Goal: Task Accomplishment & Management: Use online tool/utility

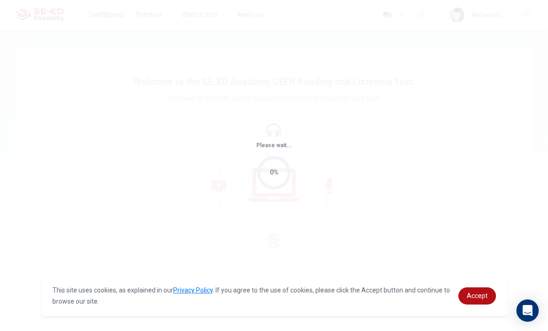
click at [487, 288] on link "Accept" at bounding box center [478, 296] width 38 height 17
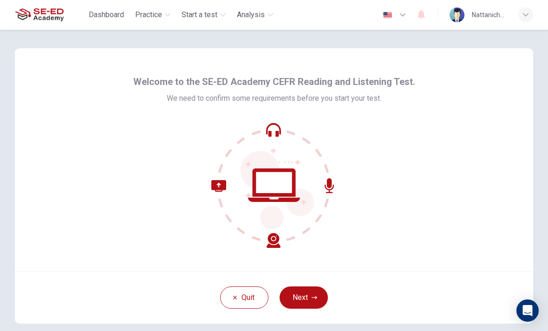
scroll to position [21, 0]
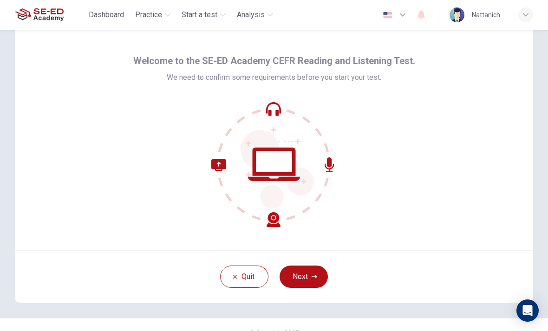
click at [312, 279] on icon "button" at bounding box center [315, 277] width 6 height 6
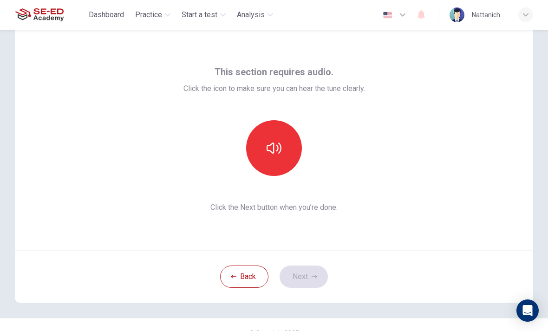
click at [269, 147] on icon "button" at bounding box center [274, 148] width 15 height 15
click at [315, 274] on icon "button" at bounding box center [315, 277] width 6 height 6
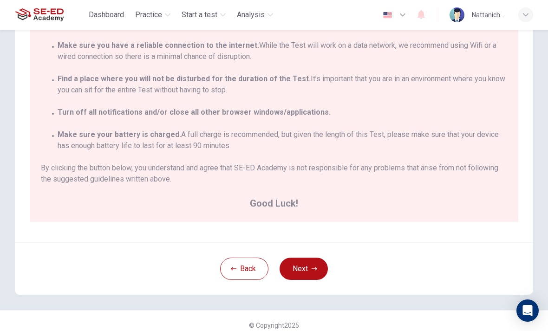
scroll to position [153, 0]
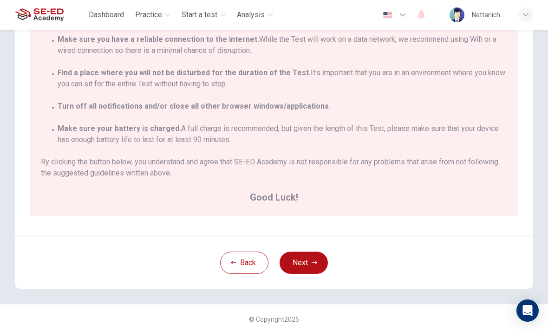
click at [311, 262] on button "Next" at bounding box center [304, 263] width 48 height 22
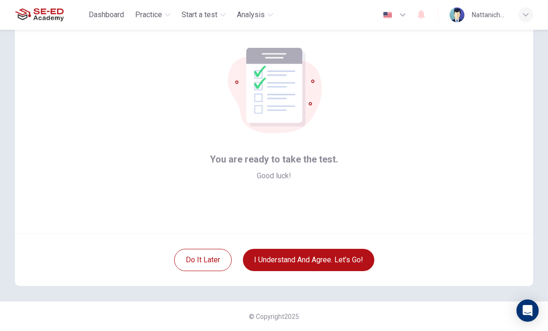
click at [349, 262] on button "I understand and agree. Let’s go!" at bounding box center [308, 260] width 131 height 22
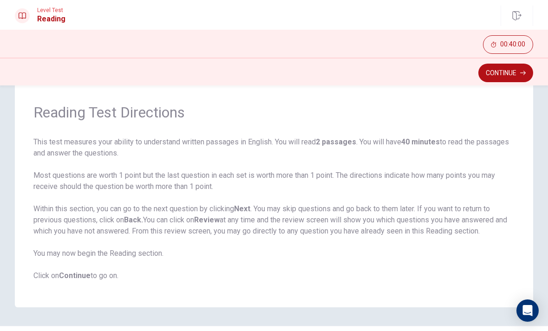
scroll to position [28, 0]
click at [508, 78] on button "Continue" at bounding box center [506, 73] width 55 height 19
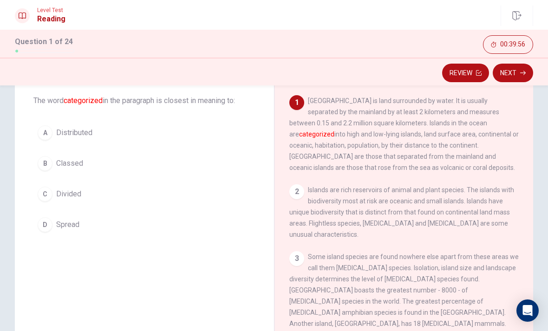
scroll to position [45, 0]
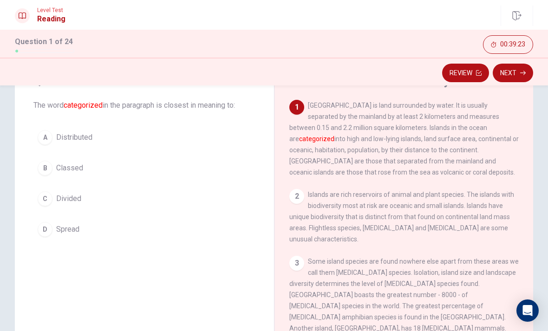
click at [45, 165] on div "B" at bounding box center [45, 168] width 15 height 15
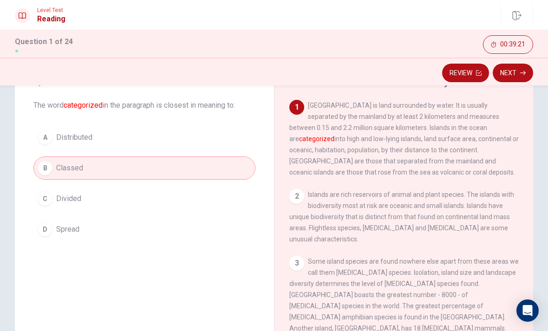
click at [523, 72] on icon "button" at bounding box center [523, 73] width 6 height 6
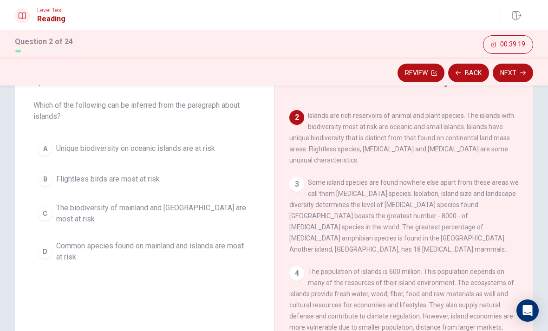
scroll to position [79, 0]
click at [45, 141] on button "A Unique biodiversity on oceanic islands are at risk" at bounding box center [144, 148] width 222 height 23
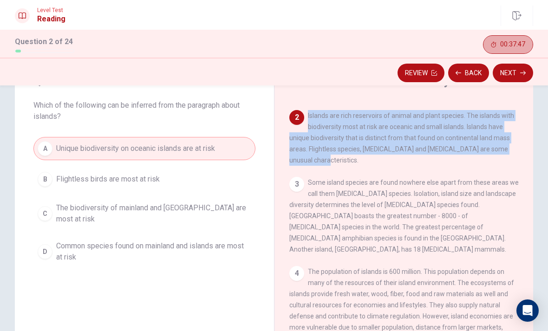
click at [454, 172] on div "1 [GEOGRAPHIC_DATA] is land surrounded by water. It is usually separated by the…" at bounding box center [410, 233] width 242 height 267
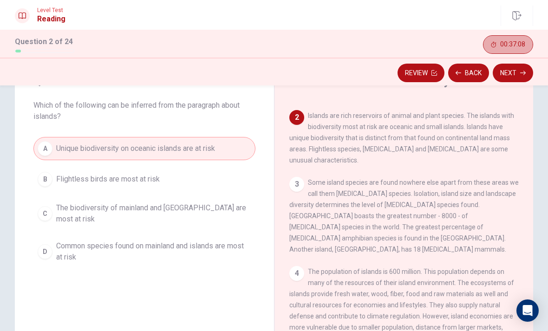
click at [517, 75] on button "Next" at bounding box center [513, 73] width 40 height 19
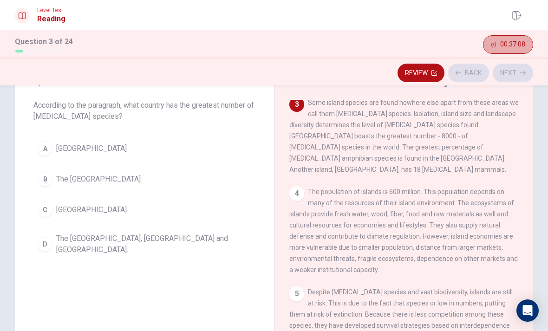
scroll to position [162, 0]
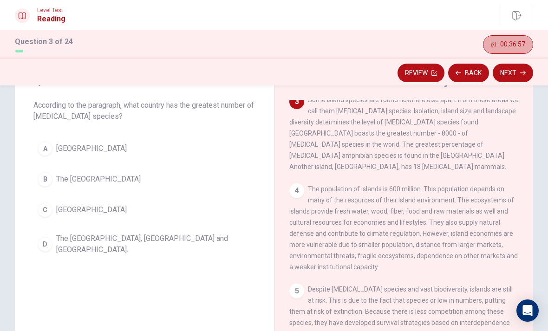
click at [51, 150] on div "A" at bounding box center [45, 148] width 15 height 15
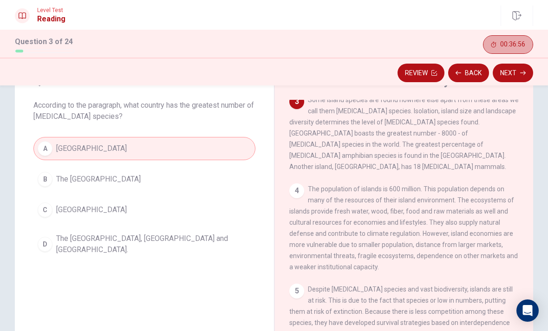
click at [521, 77] on button "Next" at bounding box center [513, 73] width 40 height 19
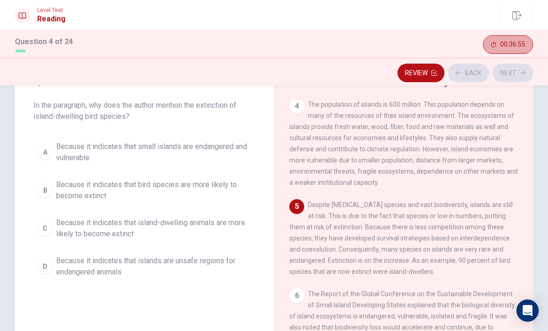
scroll to position [254, 0]
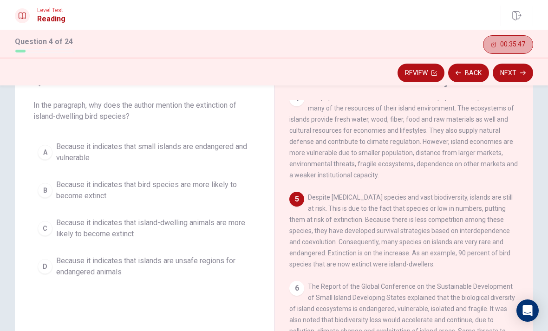
click at [42, 150] on div "A" at bounding box center [45, 152] width 15 height 15
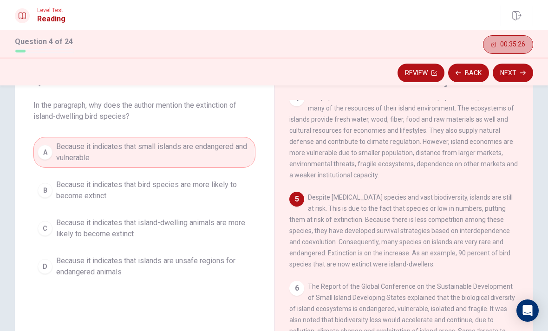
click at [520, 75] on button "Next" at bounding box center [513, 73] width 40 height 19
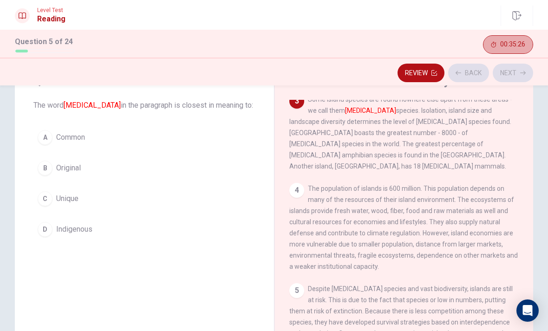
scroll to position [162, 0]
click at [45, 228] on div "D" at bounding box center [45, 229] width 15 height 15
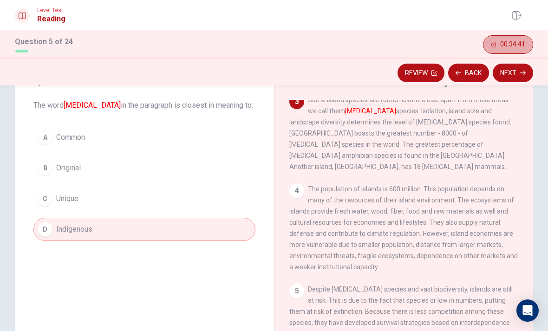
click at [516, 79] on button "Next" at bounding box center [513, 73] width 40 height 19
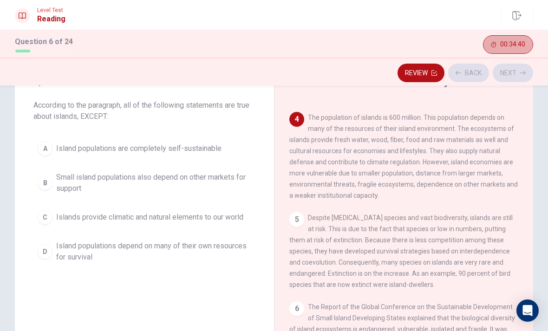
scroll to position [243, 0]
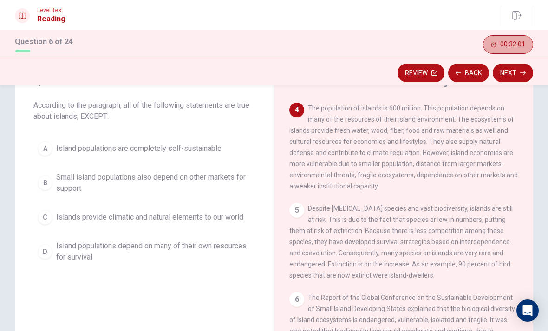
click at [157, 143] on span "Island populations are completely self-sustainable" at bounding box center [138, 148] width 165 height 11
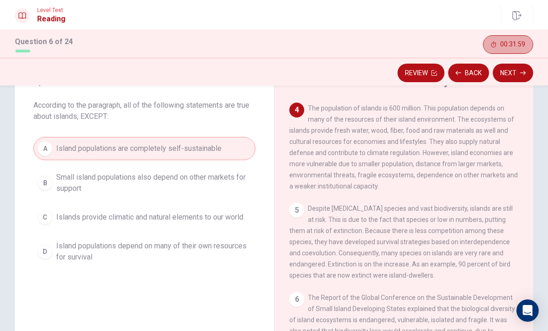
click at [516, 72] on button "Next" at bounding box center [513, 73] width 40 height 19
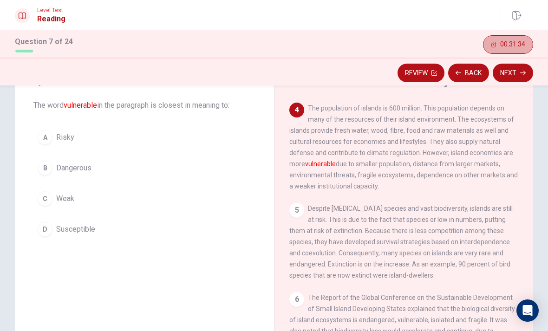
click at [53, 198] on button "C Weak" at bounding box center [144, 198] width 222 height 23
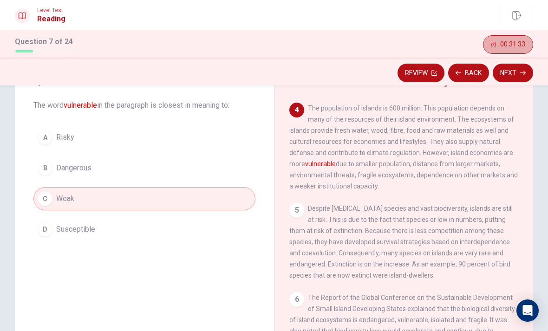
click at [516, 76] on button "Next" at bounding box center [513, 73] width 40 height 19
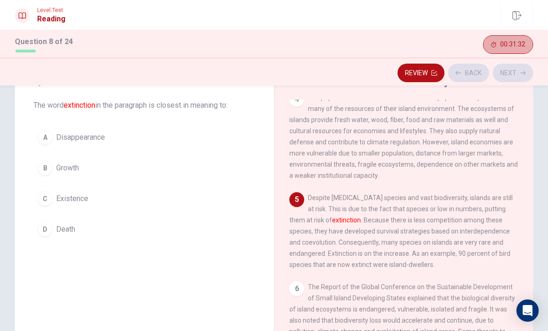
scroll to position [254, 0]
click at [182, 228] on button "D Death" at bounding box center [144, 229] width 222 height 23
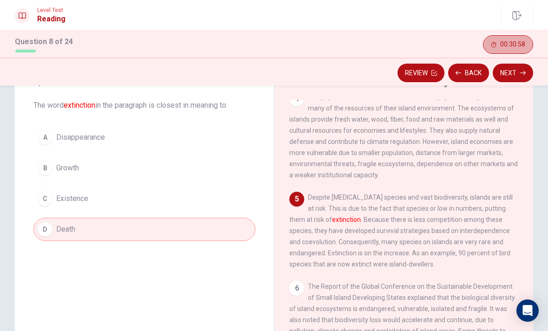
click at [517, 73] on button "Next" at bounding box center [513, 73] width 40 height 19
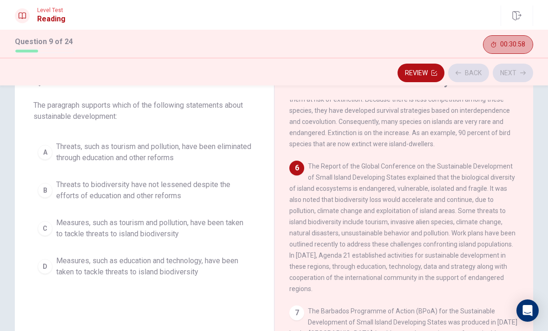
scroll to position [393, 0]
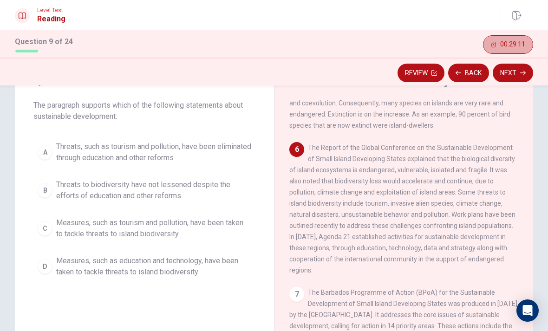
click at [41, 266] on div "D" at bounding box center [45, 266] width 15 height 15
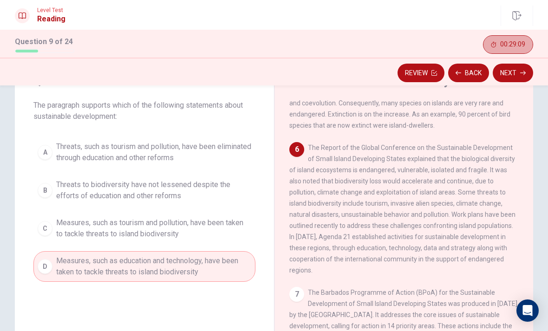
click at [519, 73] on button "Next" at bounding box center [513, 73] width 40 height 19
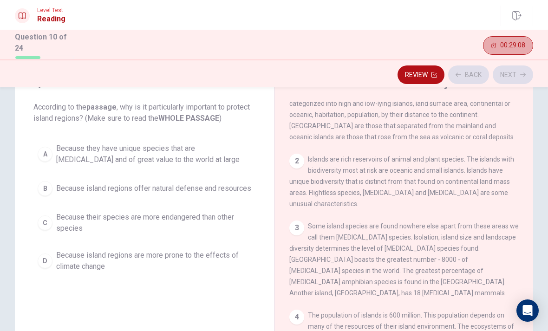
scroll to position [0, 0]
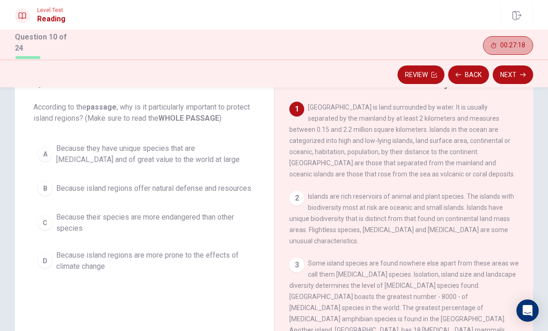
click at [187, 158] on span "Because they have unique species that are [MEDICAL_DATA] and of great value to …" at bounding box center [153, 154] width 195 height 22
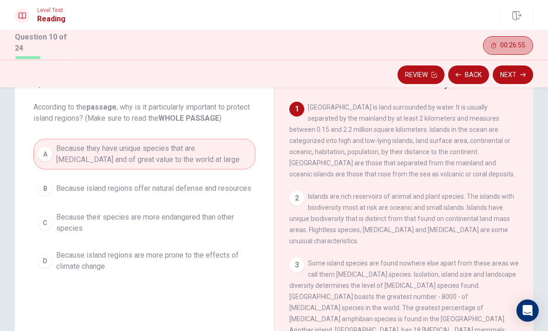
click at [520, 79] on button "Next" at bounding box center [513, 75] width 40 height 19
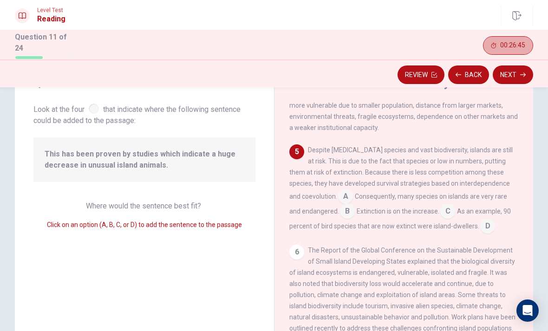
scroll to position [306, 0]
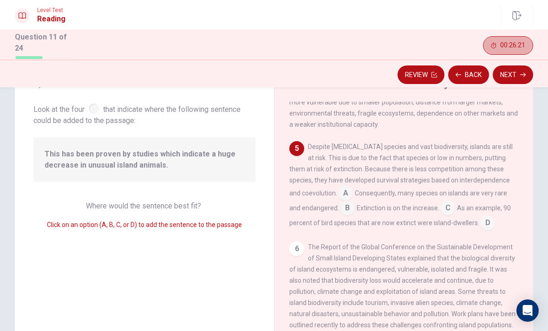
click at [338, 194] on input at bounding box center [345, 194] width 15 height 15
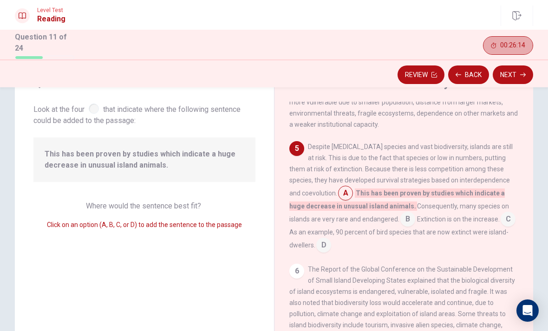
click at [401, 224] on input at bounding box center [408, 220] width 15 height 15
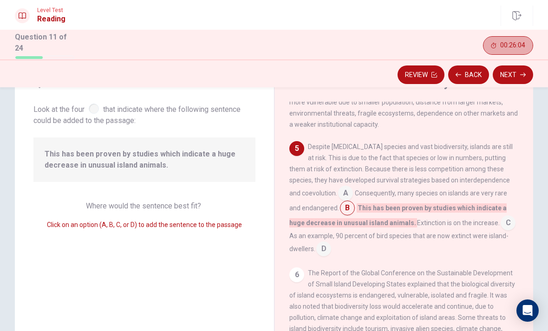
click at [501, 217] on input at bounding box center [508, 224] width 15 height 15
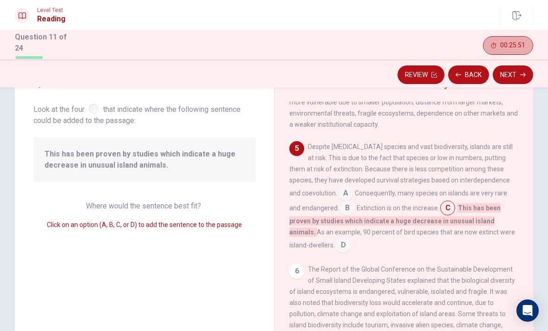
click at [351, 239] on input at bounding box center [343, 246] width 15 height 15
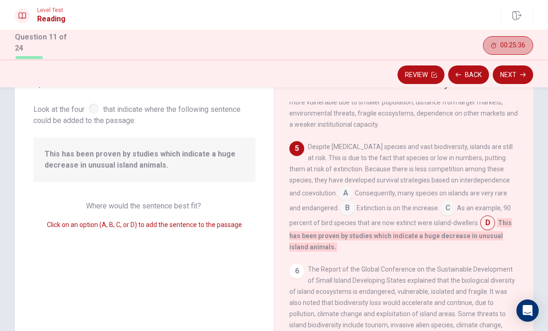
click at [340, 205] on input at bounding box center [347, 209] width 15 height 15
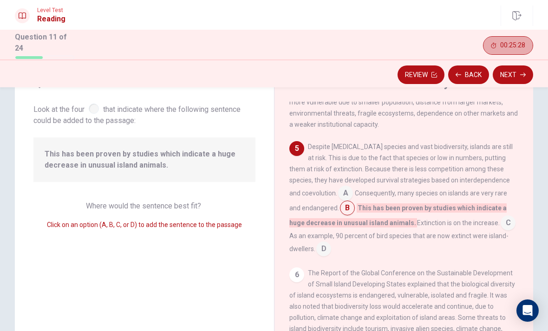
click at [501, 219] on input at bounding box center [508, 224] width 15 height 15
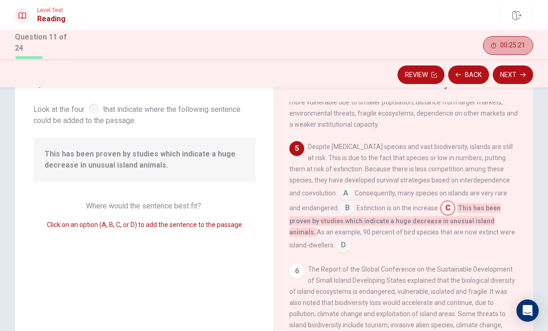
click at [521, 72] on icon "button" at bounding box center [523, 75] width 6 height 6
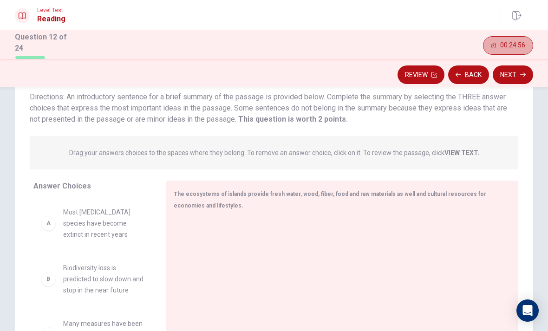
scroll to position [64, 0]
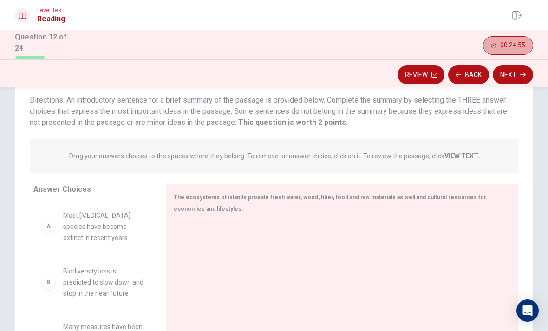
click at [469, 156] on strong "VIEW TEXT." at bounding box center [462, 155] width 35 height 7
click at [469, 158] on span "Drag your answers choices to the spaces where they belong. To remove an answer …" at bounding box center [274, 156] width 410 height 11
click at [475, 152] on strong "VIEW TEXT." at bounding box center [462, 155] width 35 height 7
click at [457, 154] on strong "VIEW TEXT." at bounding box center [462, 155] width 35 height 7
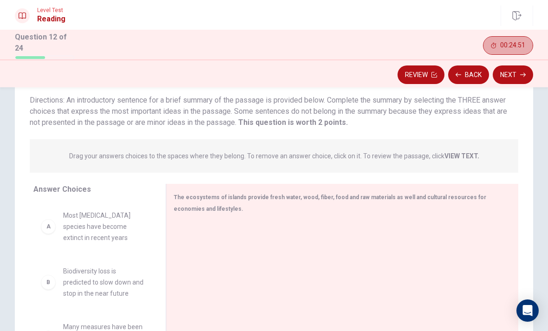
click at [457, 153] on strong "VIEW TEXT." at bounding box center [462, 155] width 35 height 7
click at [461, 155] on strong "VIEW TEXT." at bounding box center [462, 155] width 35 height 7
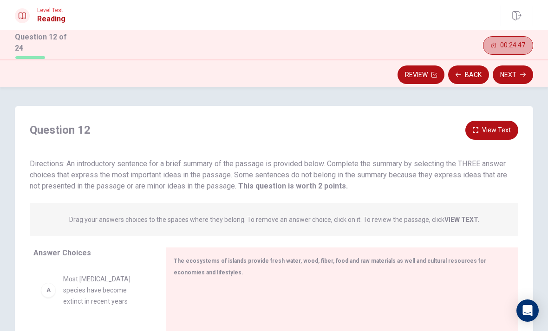
scroll to position [0, 0]
click at [503, 129] on button "View Text" at bounding box center [492, 130] width 53 height 19
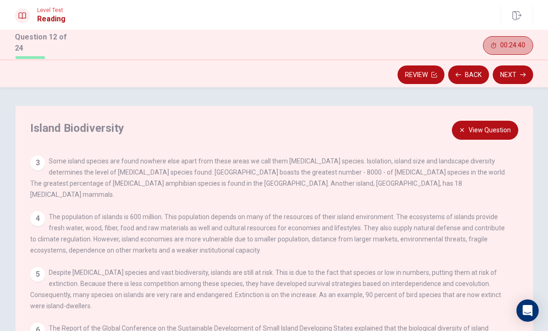
scroll to position [92, 0]
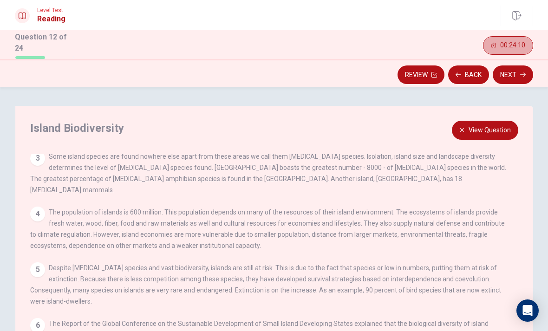
click at [496, 127] on button "View Question" at bounding box center [485, 130] width 66 height 19
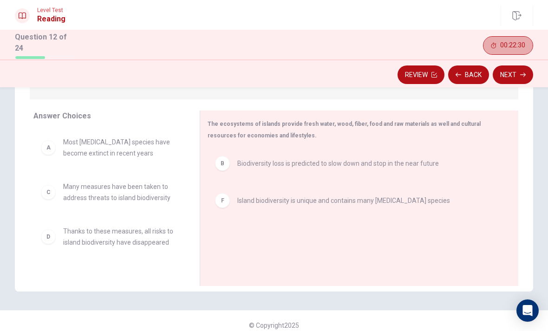
scroll to position [0, 0]
click at [527, 76] on button "Next" at bounding box center [513, 75] width 40 height 19
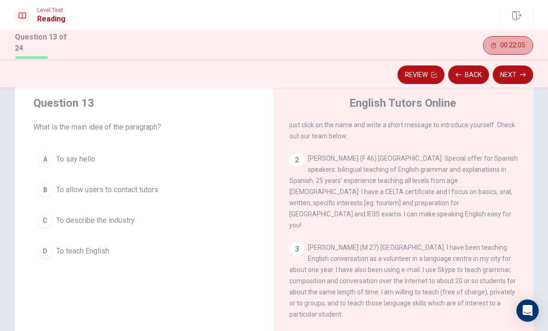
scroll to position [35, 0]
click at [59, 191] on span "To allow users to contact tutors" at bounding box center [107, 189] width 102 height 11
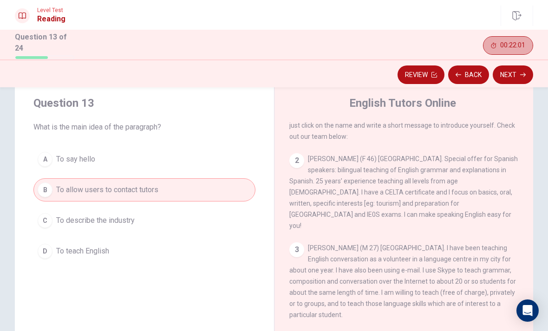
click at [519, 75] on button "Next" at bounding box center [513, 75] width 40 height 19
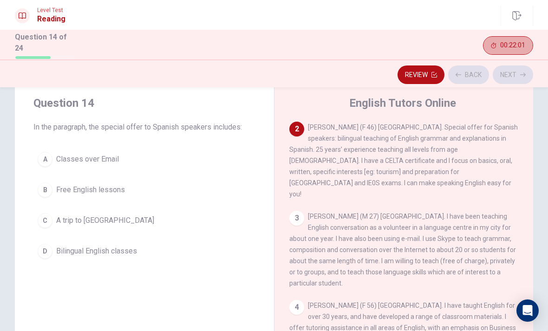
scroll to position [69, 0]
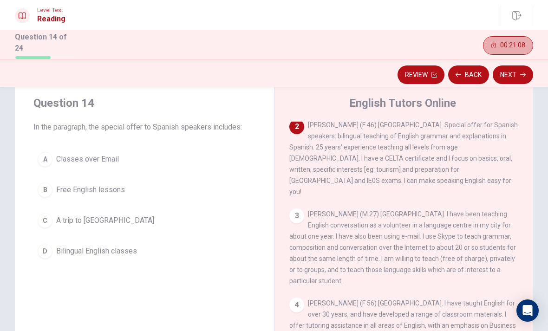
click at [46, 257] on button "D Bilingual English classes" at bounding box center [144, 251] width 222 height 23
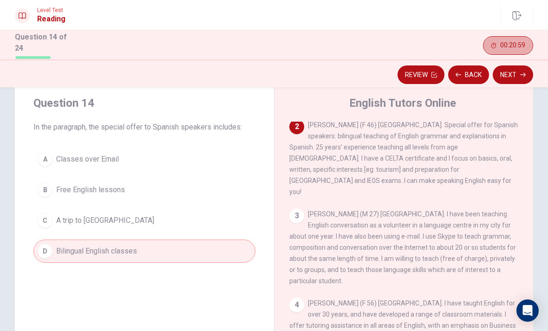
click at [522, 74] on icon "button" at bounding box center [523, 75] width 6 height 6
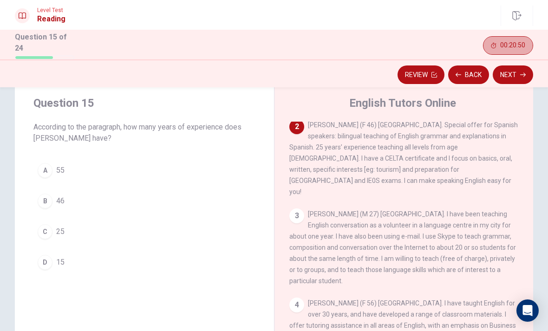
click at [48, 229] on div "C" at bounding box center [45, 231] width 15 height 15
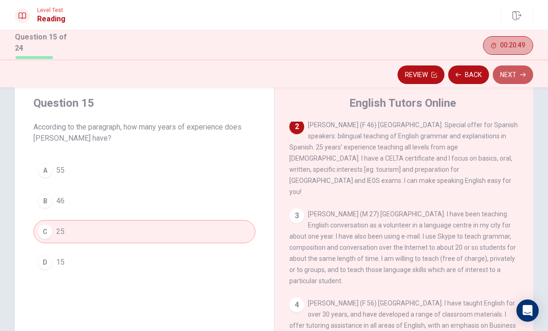
click at [525, 74] on icon "button" at bounding box center [523, 75] width 6 height 4
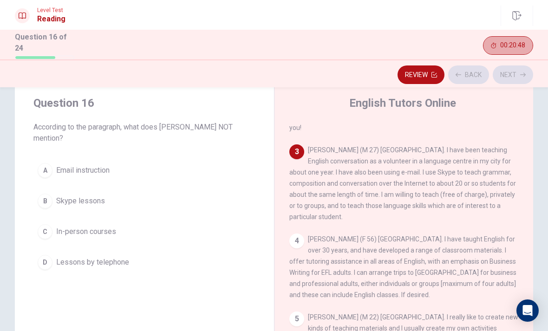
scroll to position [138, 0]
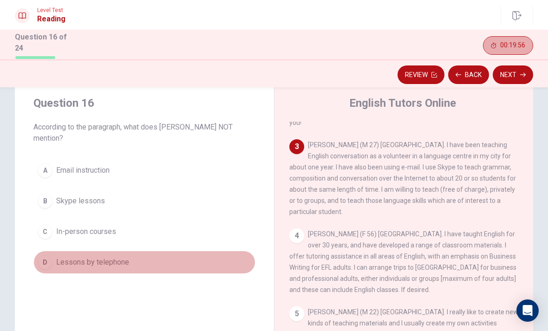
click at [125, 268] on button "D Lessons by telephone" at bounding box center [144, 262] width 222 height 23
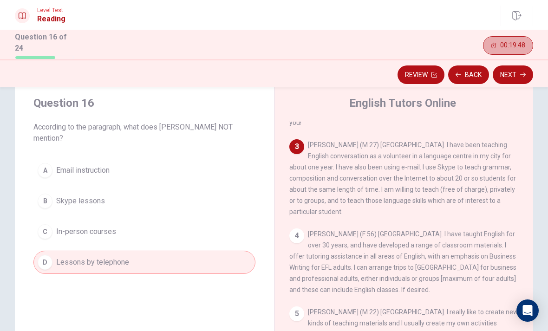
click at [520, 77] on button "Next" at bounding box center [513, 75] width 40 height 19
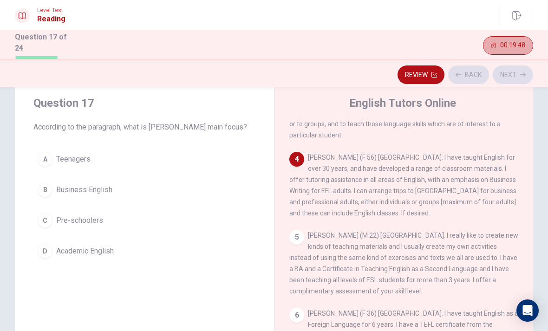
scroll to position [231, 0]
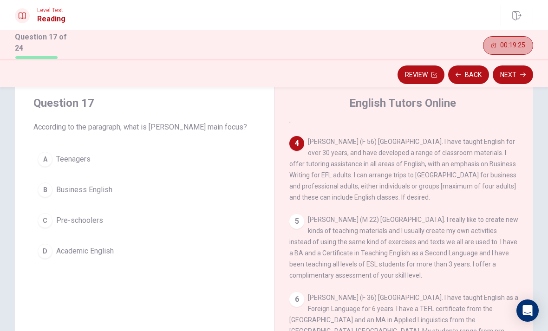
click at [120, 186] on button "B Business English" at bounding box center [144, 189] width 222 height 23
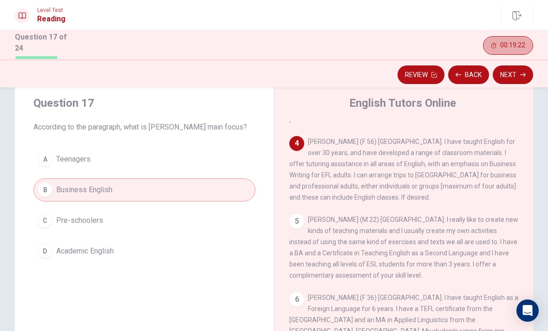
click at [517, 70] on button "Next" at bounding box center [513, 75] width 40 height 19
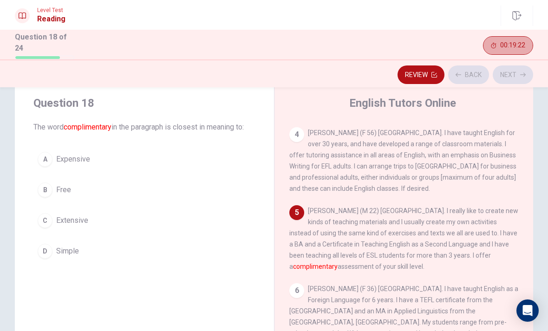
scroll to position [241, 0]
click at [112, 185] on button "B Free" at bounding box center [144, 189] width 222 height 23
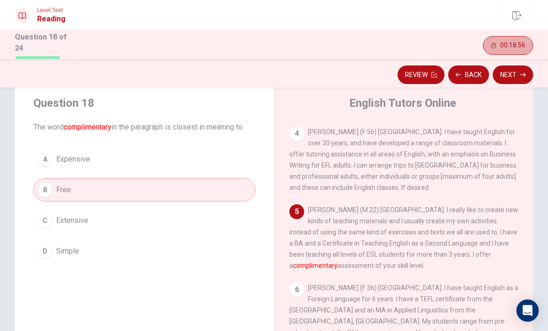
click at [520, 72] on button "Next" at bounding box center [513, 75] width 40 height 19
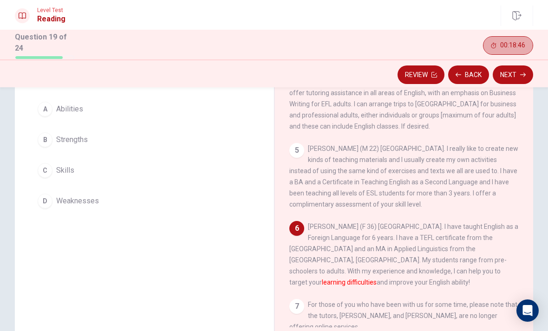
scroll to position [87, 0]
click at [128, 204] on button "D Weaknesses" at bounding box center [144, 200] width 222 height 23
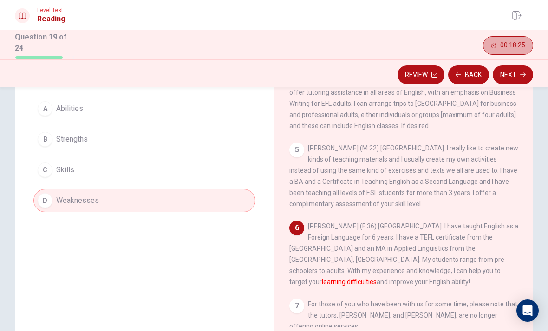
click at [512, 74] on button "Next" at bounding box center [513, 75] width 40 height 19
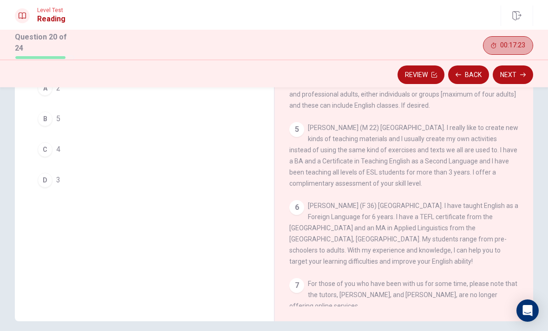
scroll to position [107, 0]
click at [42, 94] on button "A 2" at bounding box center [144, 88] width 222 height 23
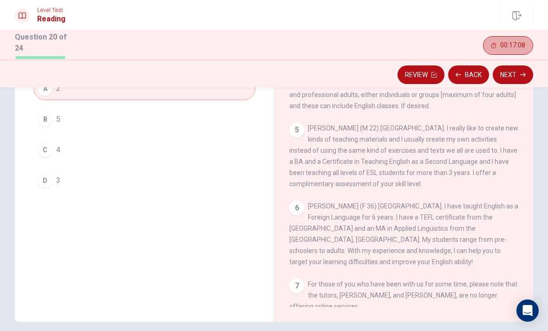
click at [514, 76] on button "Next" at bounding box center [513, 75] width 40 height 19
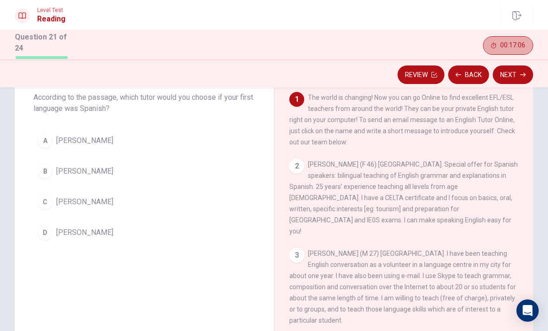
scroll to position [40, 0]
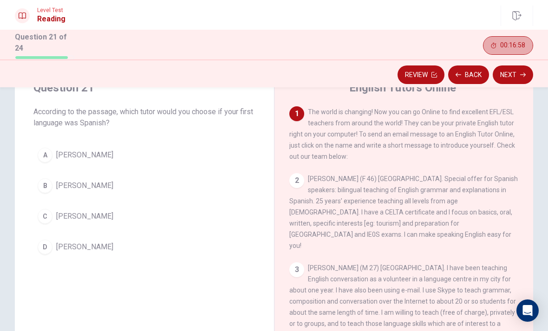
click at [67, 153] on span "[PERSON_NAME]" at bounding box center [84, 155] width 57 height 11
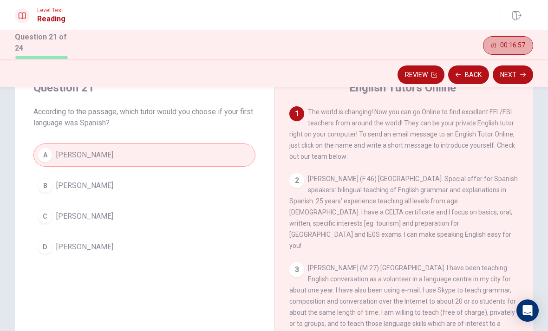
click at [520, 73] on button "Next" at bounding box center [513, 75] width 40 height 19
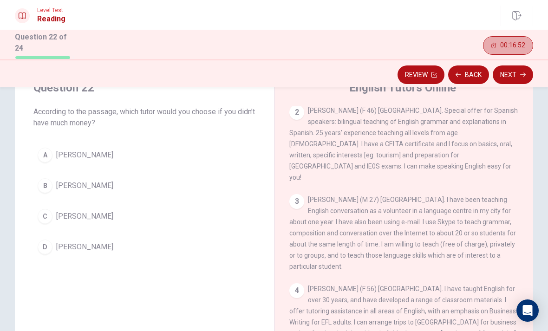
scroll to position [70, 0]
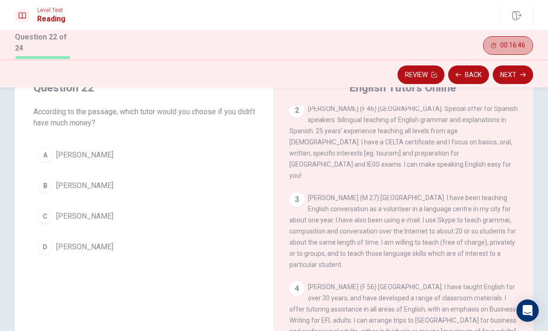
click at [149, 214] on button "C [PERSON_NAME]" at bounding box center [144, 216] width 222 height 23
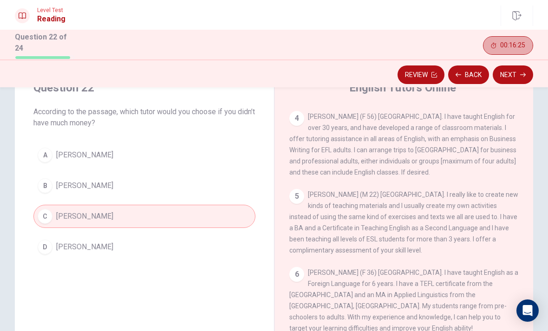
scroll to position [41, 0]
click at [516, 125] on div "4 [PERSON_NAME] (F 56) [GEOGRAPHIC_DATA]. I have taught English for over 30 yea…" at bounding box center [404, 144] width 230 height 67
click at [521, 72] on icon "button" at bounding box center [523, 75] width 6 height 6
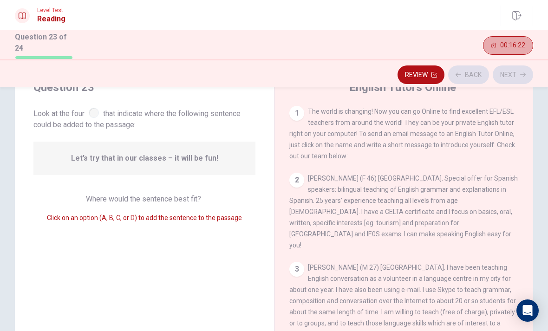
scroll to position [219, 0]
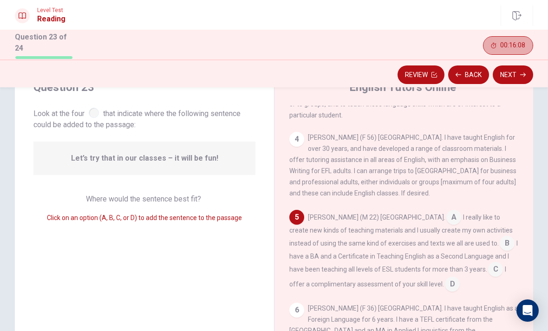
click at [500, 237] on input at bounding box center [507, 244] width 15 height 15
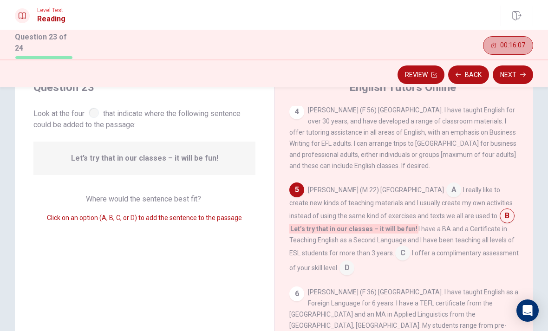
scroll to position [257, 0]
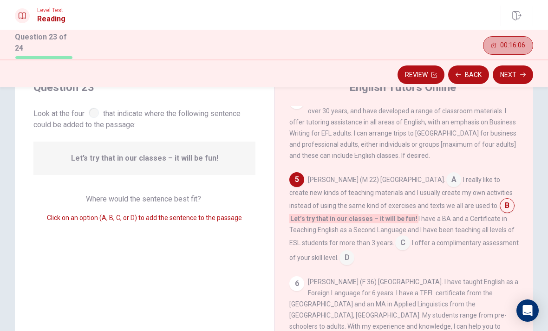
click at [340, 251] on input at bounding box center [347, 258] width 15 height 15
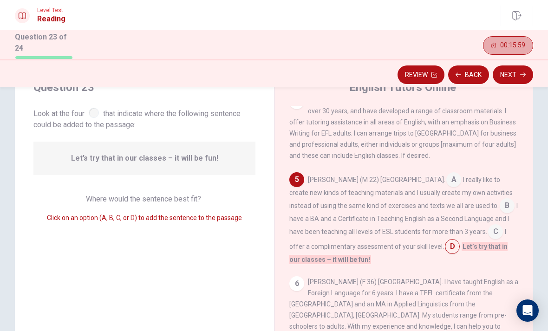
click at [500, 199] on input at bounding box center [507, 206] width 15 height 15
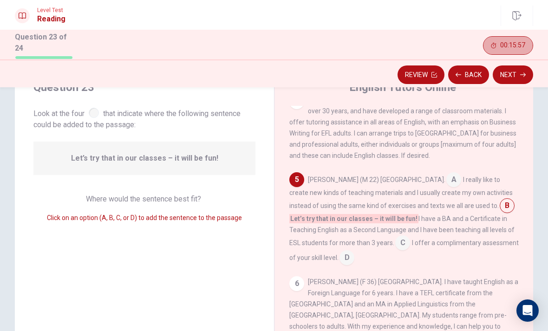
click at [395, 237] on input at bounding box center [402, 244] width 15 height 15
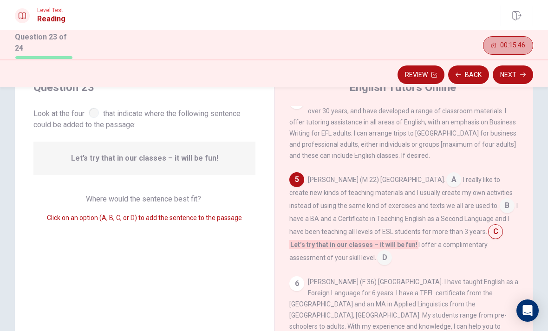
click at [310, 249] on div "[PERSON_NAME] (M 22) [GEOGRAPHIC_DATA]. A I really like to create new kinds of …" at bounding box center [404, 218] width 230 height 93
click at [377, 251] on input at bounding box center [384, 258] width 15 height 15
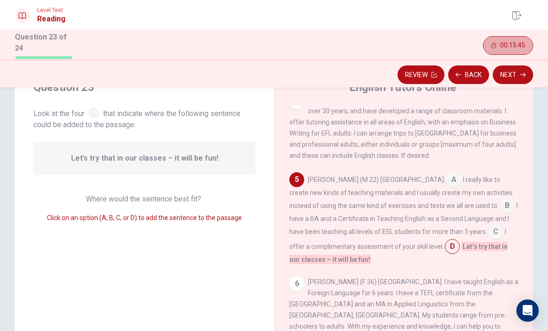
click at [513, 69] on button "Next" at bounding box center [513, 75] width 40 height 19
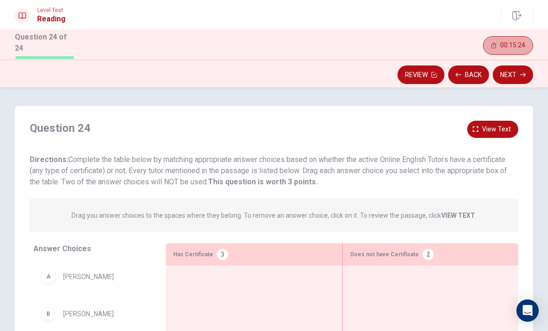
scroll to position [0, 0]
click at [500, 129] on span "View text" at bounding box center [496, 130] width 29 height 12
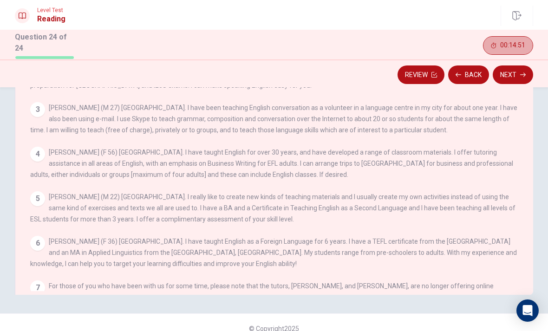
click at [424, 73] on button "Review" at bounding box center [421, 75] width 47 height 19
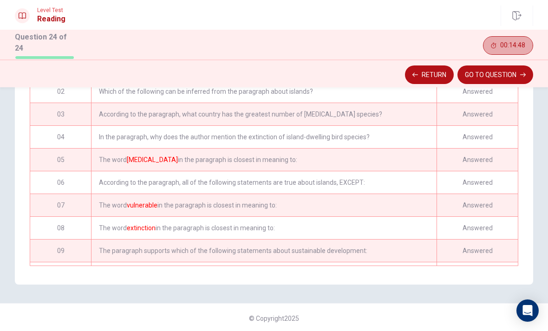
click at [433, 72] on button "Return" at bounding box center [429, 75] width 49 height 19
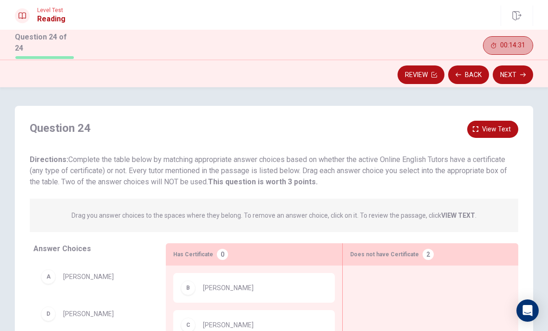
click at [503, 126] on span "View text" at bounding box center [496, 130] width 29 height 12
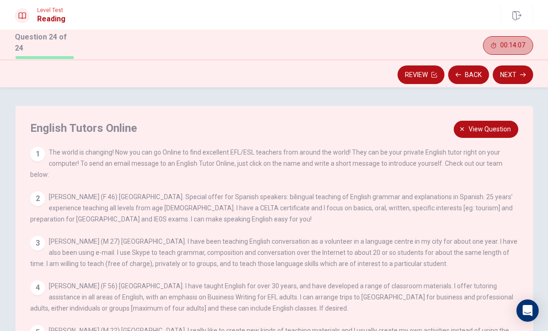
click at [498, 129] on span "View question" at bounding box center [490, 130] width 42 height 12
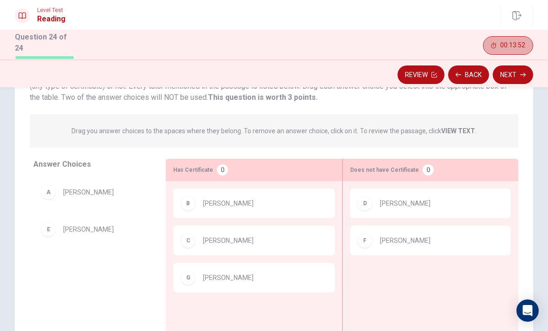
click at [515, 73] on button "Next" at bounding box center [513, 75] width 40 height 19
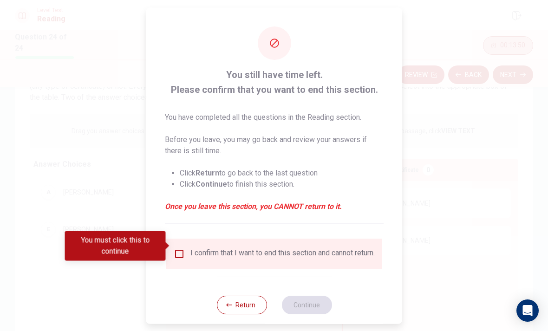
click at [180, 248] on input "You must click this to continue" at bounding box center [179, 253] width 11 height 11
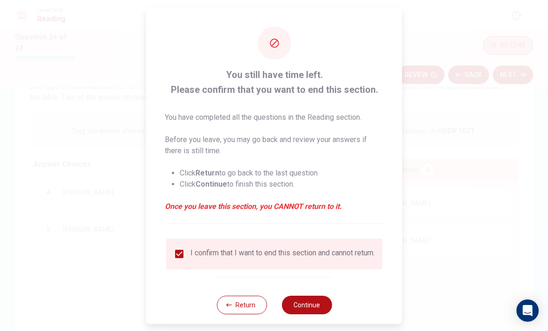
click at [312, 305] on button "Continue" at bounding box center [307, 305] width 50 height 19
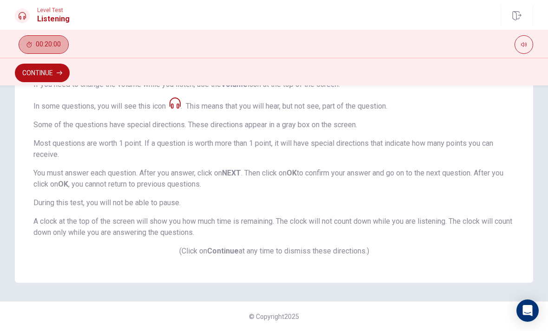
scroll to position [170, 0]
click at [520, 50] on button "button" at bounding box center [524, 44] width 19 height 19
click at [493, 154] on p "Most questions are worth 1 point. If a question is worth more than 1 point, it …" at bounding box center [273, 149] width 481 height 22
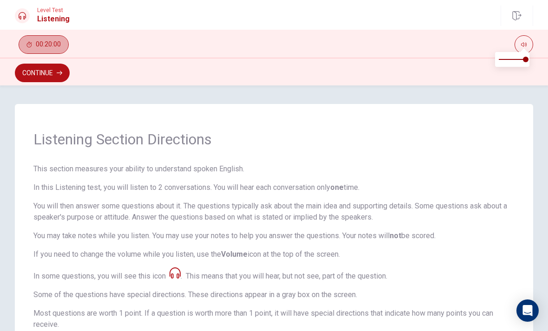
scroll to position [0, 0]
click at [37, 70] on button "Continue" at bounding box center [42, 73] width 55 height 19
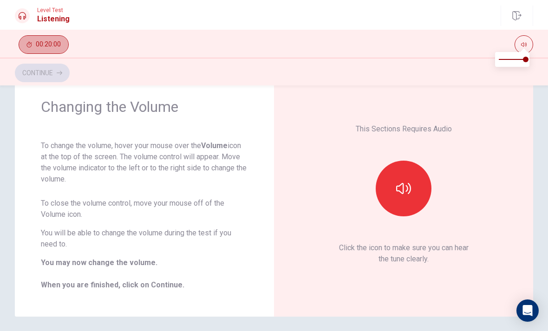
scroll to position [35, 0]
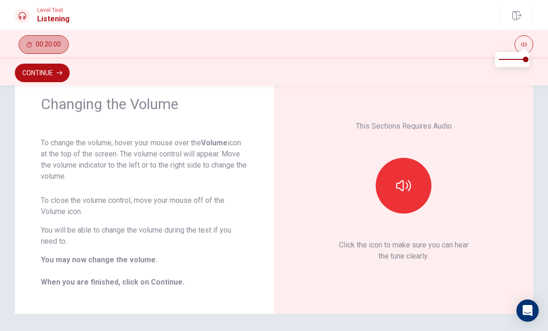
click at [412, 189] on button "button" at bounding box center [404, 186] width 56 height 56
click at [37, 74] on button "Continue" at bounding box center [42, 73] width 55 height 19
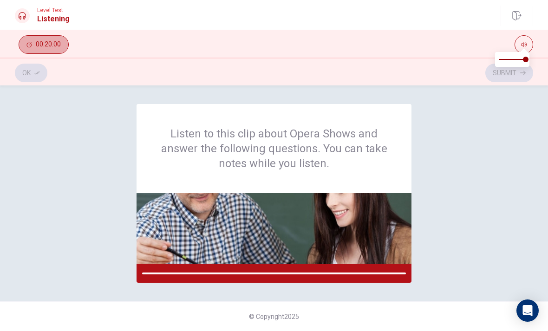
scroll to position [0, 0]
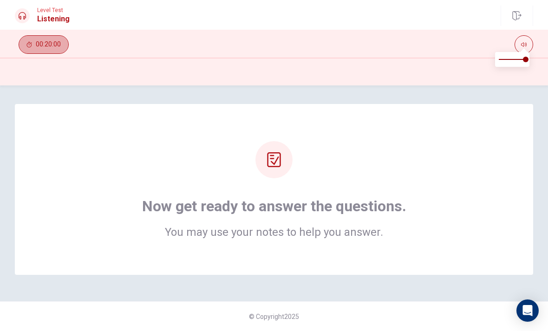
click at [463, 130] on div "Now get ready to answer the questions. You may use your notes to help you answe…" at bounding box center [274, 189] width 519 height 171
click at [276, 157] on icon at bounding box center [274, 159] width 15 height 15
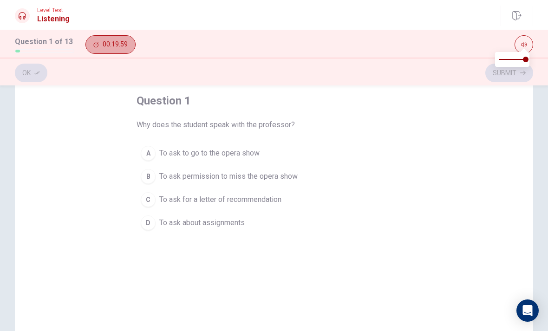
scroll to position [48, 0]
click at [152, 151] on div "A" at bounding box center [148, 153] width 15 height 15
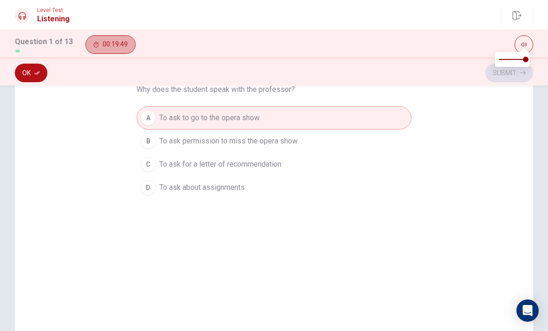
scroll to position [83, 0]
click at [27, 78] on button "Ok" at bounding box center [31, 73] width 33 height 19
click at [508, 76] on button "Submit" at bounding box center [510, 73] width 48 height 19
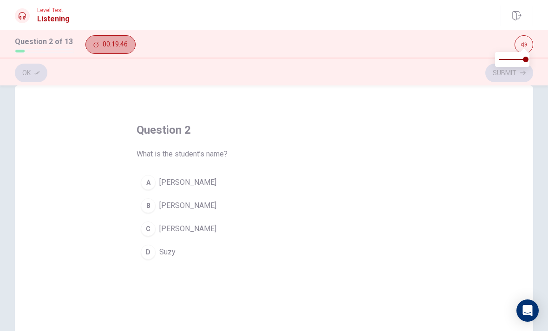
scroll to position [18, 0]
click at [153, 229] on div "C" at bounding box center [148, 229] width 15 height 15
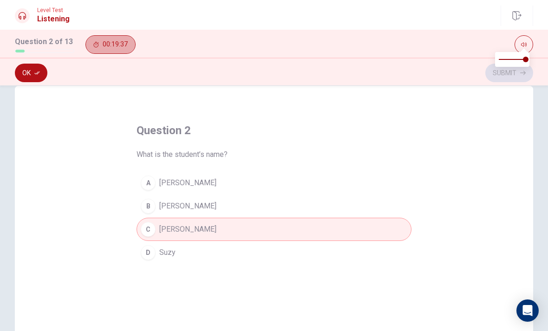
click at [45, 76] on button "Ok" at bounding box center [31, 73] width 33 height 19
click at [494, 77] on button "Submit" at bounding box center [510, 73] width 48 height 19
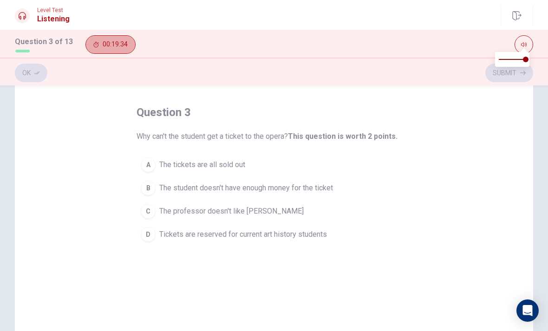
scroll to position [37, 0]
click at [149, 239] on div "D" at bounding box center [148, 233] width 15 height 15
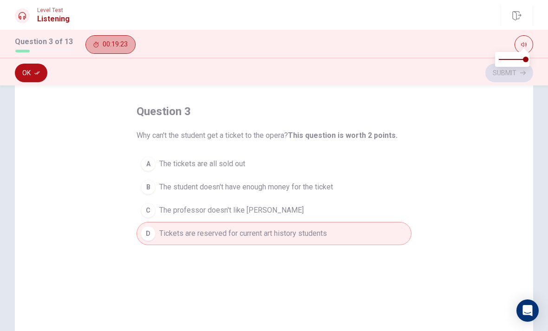
click at [37, 70] on button "Ok" at bounding box center [31, 73] width 33 height 19
click at [502, 78] on button "Submit" at bounding box center [510, 73] width 48 height 19
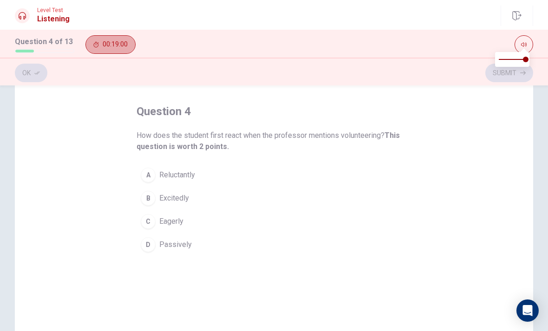
click at [150, 168] on div "A" at bounding box center [148, 175] width 15 height 15
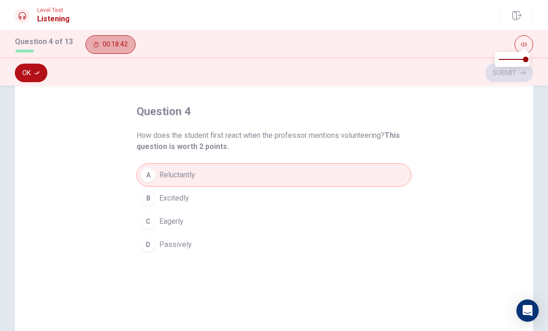
click at [38, 69] on button "Ok" at bounding box center [31, 73] width 33 height 19
click at [495, 77] on button "Submit" at bounding box center [510, 73] width 48 height 19
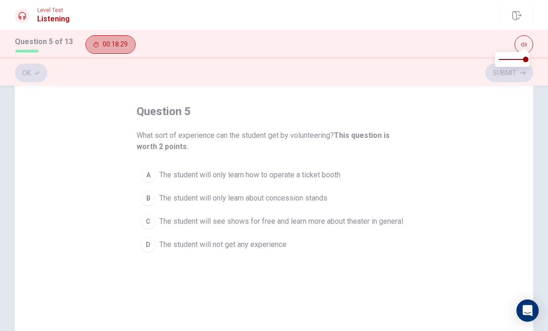
click at [149, 228] on div "C" at bounding box center [148, 221] width 15 height 15
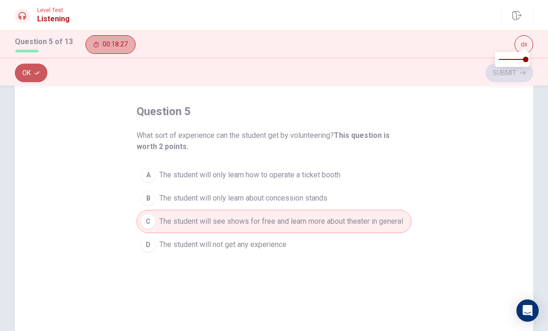
click at [22, 74] on button "Ok" at bounding box center [31, 73] width 33 height 19
click at [499, 76] on button "Submit" at bounding box center [510, 73] width 48 height 19
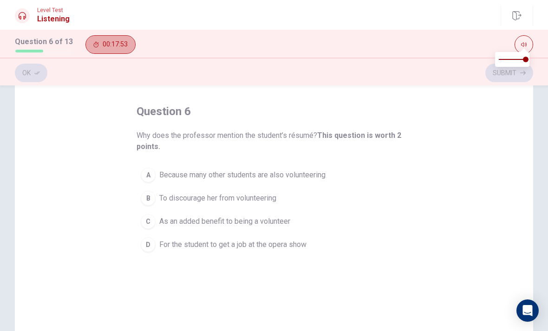
click at [155, 222] on div "C" at bounding box center [148, 221] width 15 height 15
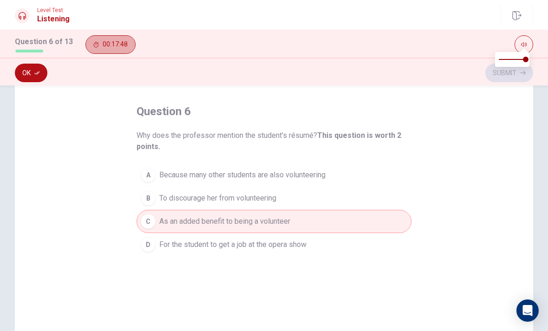
click at [24, 72] on button "Ok" at bounding box center [31, 73] width 33 height 19
click at [500, 78] on button "Submit" at bounding box center [510, 73] width 48 height 19
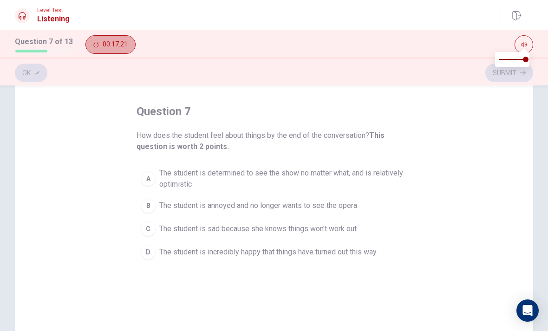
click at [150, 186] on button "A The student is determined to see the show no matter what, and is relatively o…" at bounding box center [274, 179] width 275 height 31
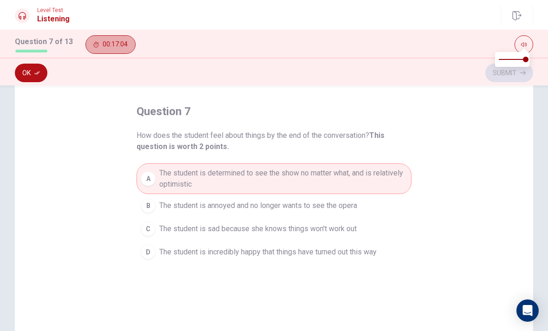
click at [27, 78] on button "Ok" at bounding box center [31, 73] width 33 height 19
click at [493, 74] on button "Submit" at bounding box center [510, 73] width 48 height 19
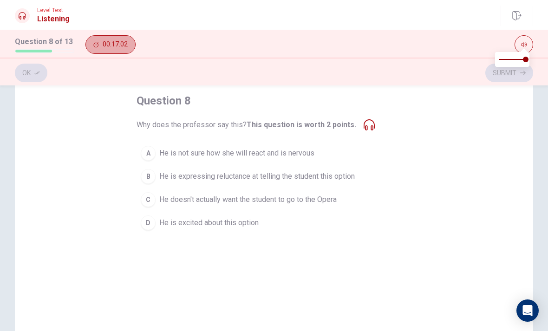
scroll to position [48, 0]
click at [364, 126] on icon at bounding box center [369, 124] width 11 height 11
click at [270, 175] on span "He is expressing reluctance at telling the student this option" at bounding box center [257, 176] width 196 height 11
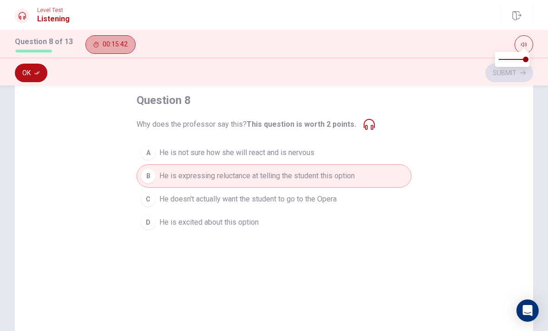
click at [27, 61] on div "Ok Submit" at bounding box center [274, 72] width 548 height 28
click at [34, 76] on button "Ok" at bounding box center [31, 73] width 33 height 19
click at [513, 75] on button "Submit" at bounding box center [510, 73] width 48 height 19
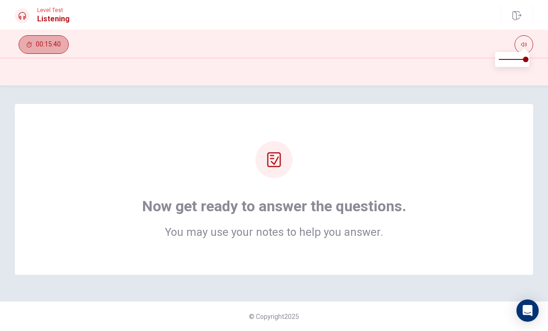
click at [454, 158] on div "Now get ready to answer the questions. You may use your notes to help you answe…" at bounding box center [274, 189] width 444 height 97
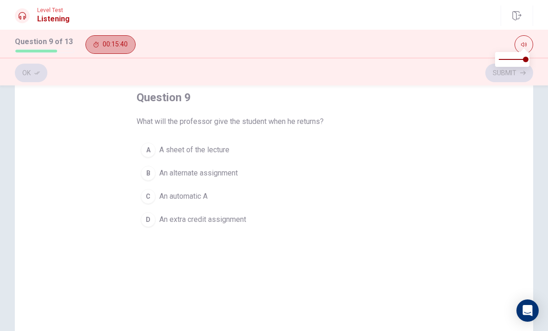
scroll to position [51, 0]
click at [158, 149] on button "A A sheet of the lecture" at bounding box center [274, 149] width 275 height 23
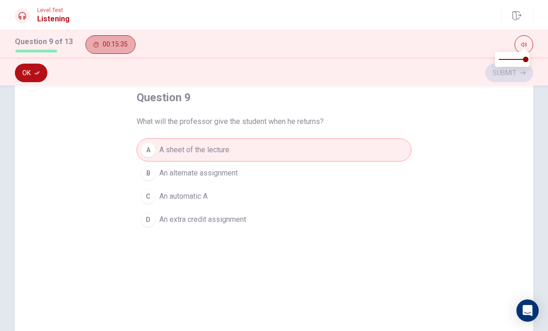
click at [21, 73] on button "Ok" at bounding box center [31, 73] width 33 height 19
click at [507, 78] on button "Submit" at bounding box center [510, 73] width 48 height 19
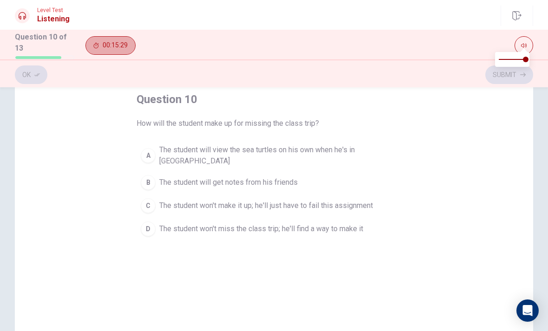
click at [143, 149] on div "A" at bounding box center [148, 155] width 15 height 15
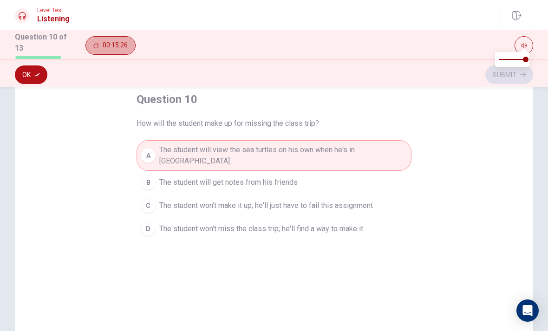
click at [32, 77] on button "Ok" at bounding box center [31, 75] width 33 height 19
click at [509, 79] on button "Submit" at bounding box center [510, 75] width 48 height 19
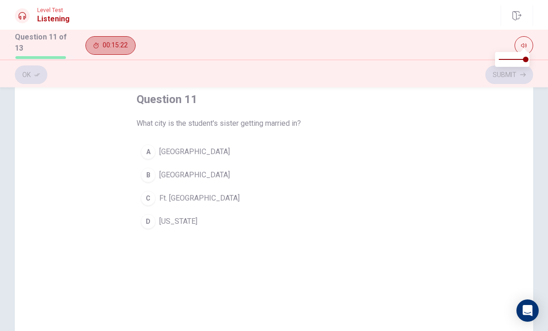
click at [149, 177] on div "B" at bounding box center [148, 175] width 15 height 15
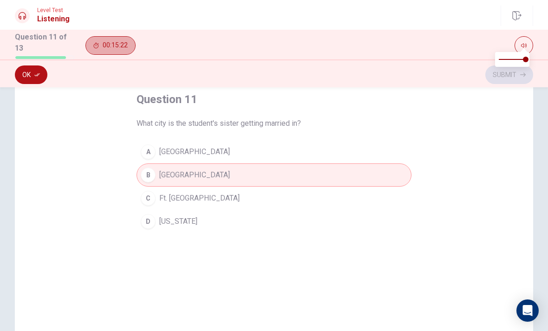
click at [34, 75] on icon "button" at bounding box center [37, 75] width 6 height 6
click at [509, 77] on button "Submit" at bounding box center [510, 75] width 48 height 19
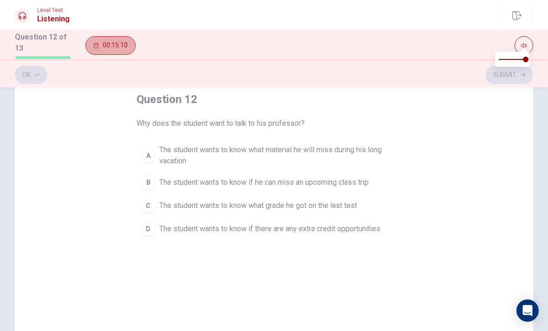
click at [146, 185] on div "B" at bounding box center [148, 182] width 15 height 15
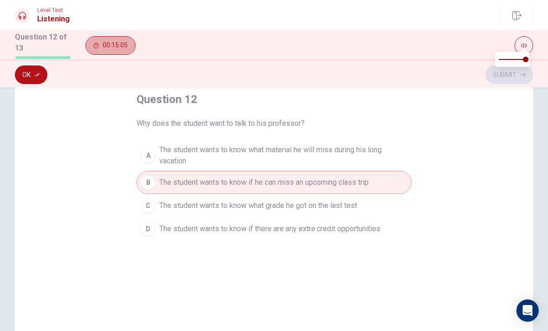
click at [29, 75] on button "Ok" at bounding box center [31, 75] width 33 height 19
click at [506, 79] on button "Submit" at bounding box center [510, 75] width 48 height 19
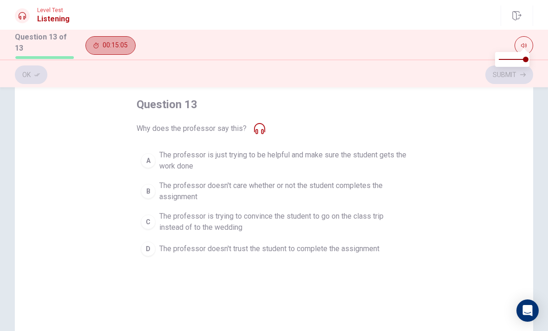
scroll to position [47, 0]
click at [155, 160] on div "A" at bounding box center [148, 159] width 15 height 15
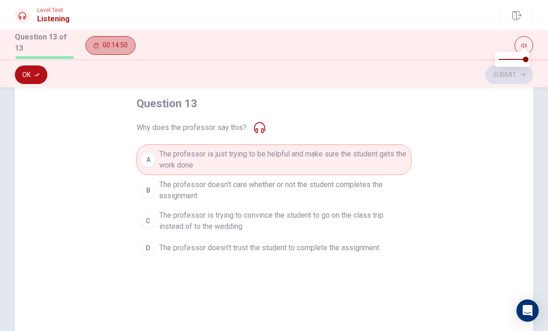
click at [27, 78] on button "Ok" at bounding box center [31, 75] width 33 height 19
click at [503, 78] on button "Submit" at bounding box center [510, 75] width 48 height 19
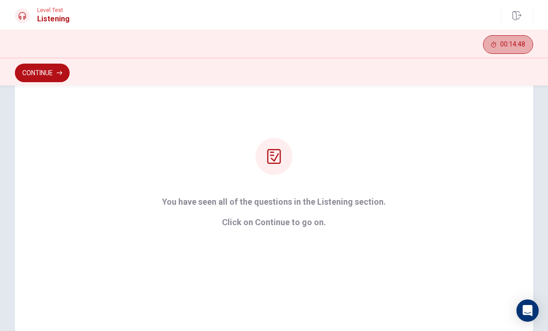
scroll to position [72, 0]
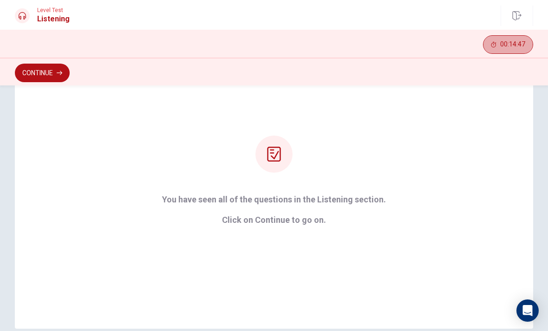
click at [273, 170] on div at bounding box center [274, 154] width 37 height 37
click at [295, 218] on p "Click on Continue to go on." at bounding box center [274, 220] width 224 height 9
click at [37, 77] on button "Continue" at bounding box center [42, 73] width 55 height 19
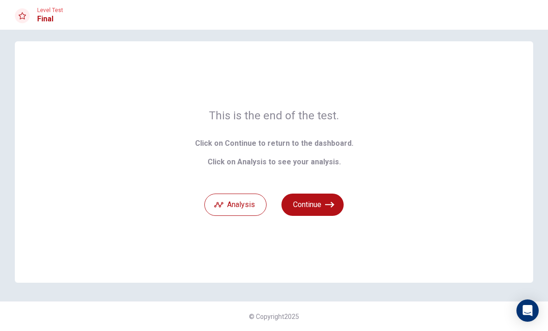
scroll to position [7, 0]
click at [329, 205] on icon "button" at bounding box center [329, 204] width 9 height 9
